Goal: Task Accomplishment & Management: Manage account settings

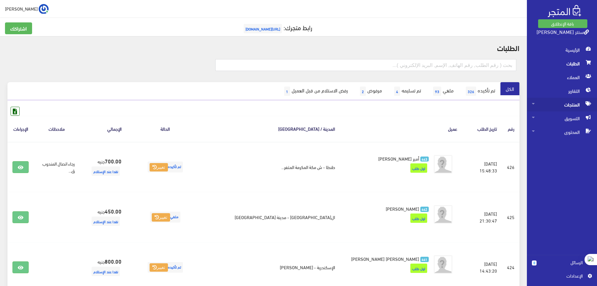
click at [573, 105] on span "المنتجات" at bounding box center [562, 105] width 60 height 14
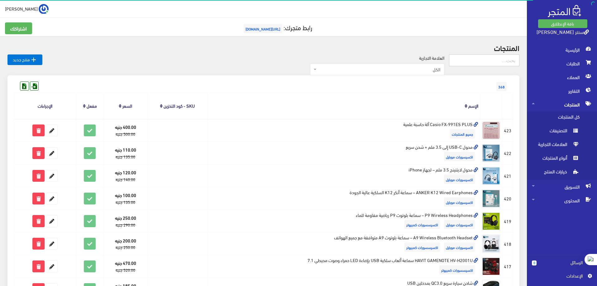
click at [490, 60] on input "text" at bounding box center [484, 61] width 70 height 12
type input "كور"
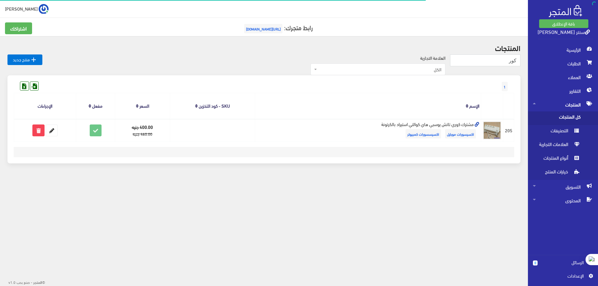
click at [54, 133] on icon at bounding box center [51, 130] width 11 height 11
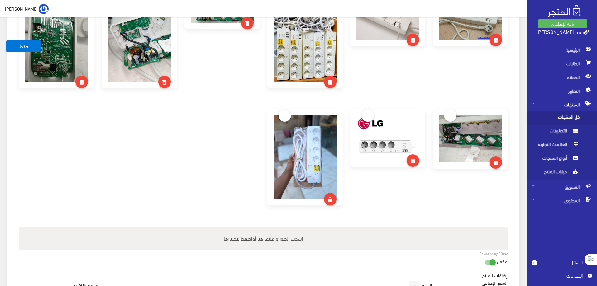
scroll to position [498, 0]
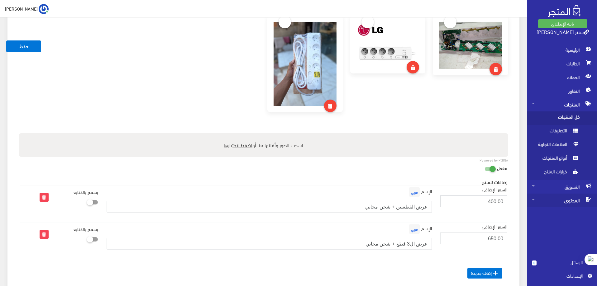
drag, startPoint x: 480, startPoint y: 203, endPoint x: 554, endPoint y: 204, distance: 73.8
click at [554, 204] on div "باقة الإنطلاق سنتر ياسر الخولي الرئيسية 0" at bounding box center [298, 3] width 597 height 1003
type input "350"
drag, startPoint x: 363, startPoint y: 207, endPoint x: 393, endPoint y: 208, distance: 30.2
click at [393, 208] on input "عرض القطعتين + شحن مجاني" at bounding box center [269, 207] width 325 height 12
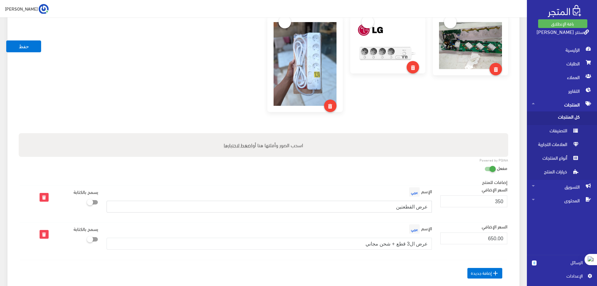
type input "عرض القطعتين"
click at [451, 252] on div "السعر الإضافي 650.00" at bounding box center [473, 241] width 74 height 37
click at [380, 248] on input "عرض ال3 قطع + شحن مجاني" at bounding box center [269, 244] width 325 height 12
drag, startPoint x: 361, startPoint y: 245, endPoint x: 395, endPoint y: 247, distance: 34.7
click at [395, 247] on input "عرض ال3 قطع + شحن مجاني" at bounding box center [269, 244] width 325 height 12
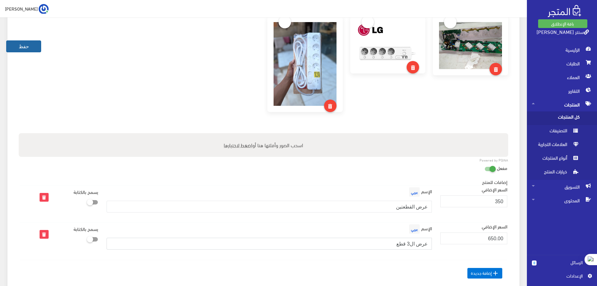
type input "عرض ال3 قطع"
drag, startPoint x: 31, startPoint y: 50, endPoint x: 36, endPoint y: 56, distance: 7.6
click at [31, 50] on button "حفظ" at bounding box center [23, 46] width 35 height 12
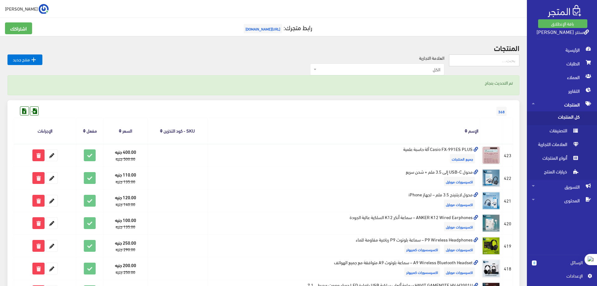
click at [506, 64] on input "text" at bounding box center [484, 61] width 70 height 12
type input "كور"
